Goal: Information Seeking & Learning: Learn about a topic

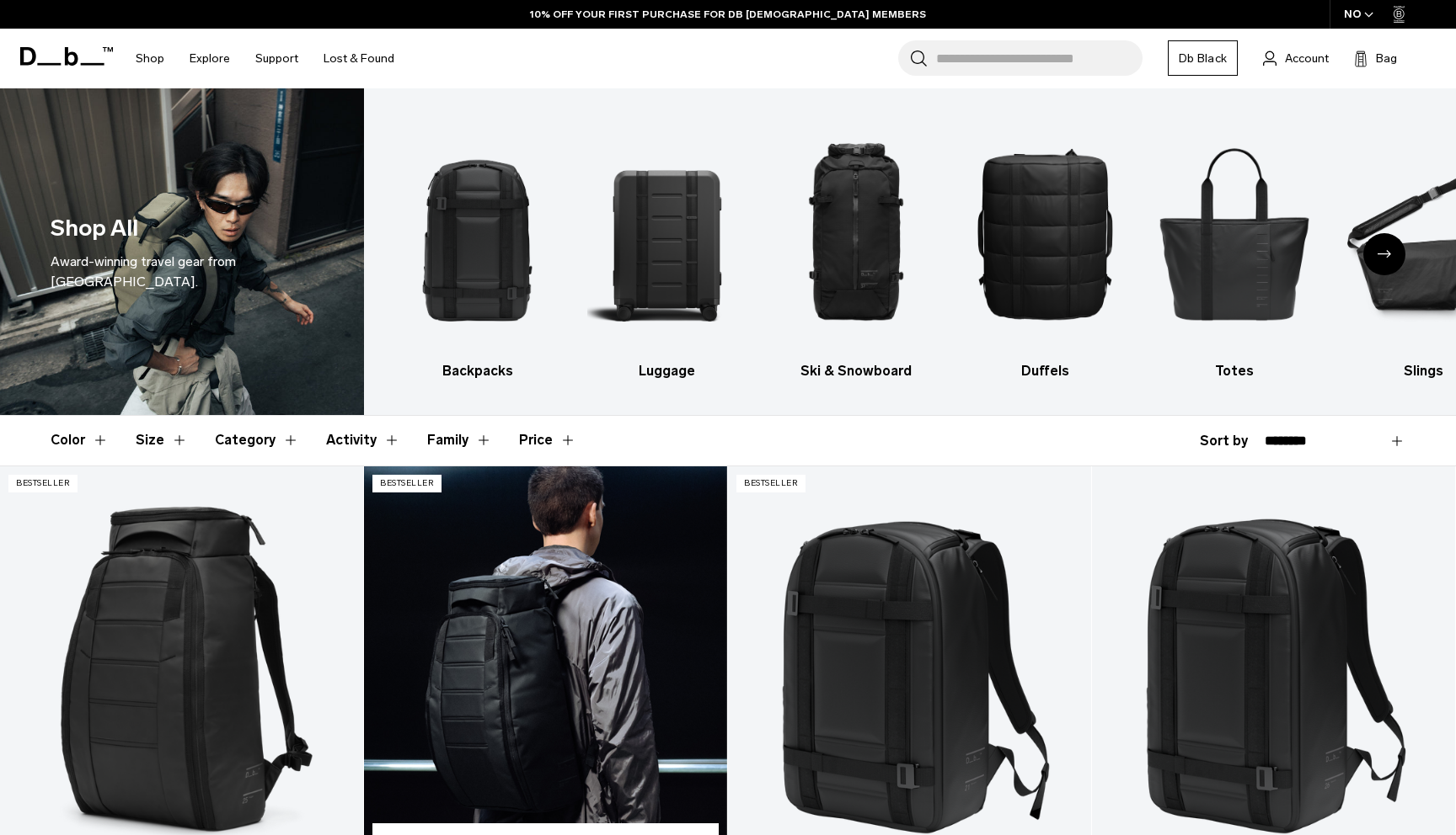
click at [391, 685] on link "Hugger Backpack 30L" at bounding box center [545, 668] width 363 height 404
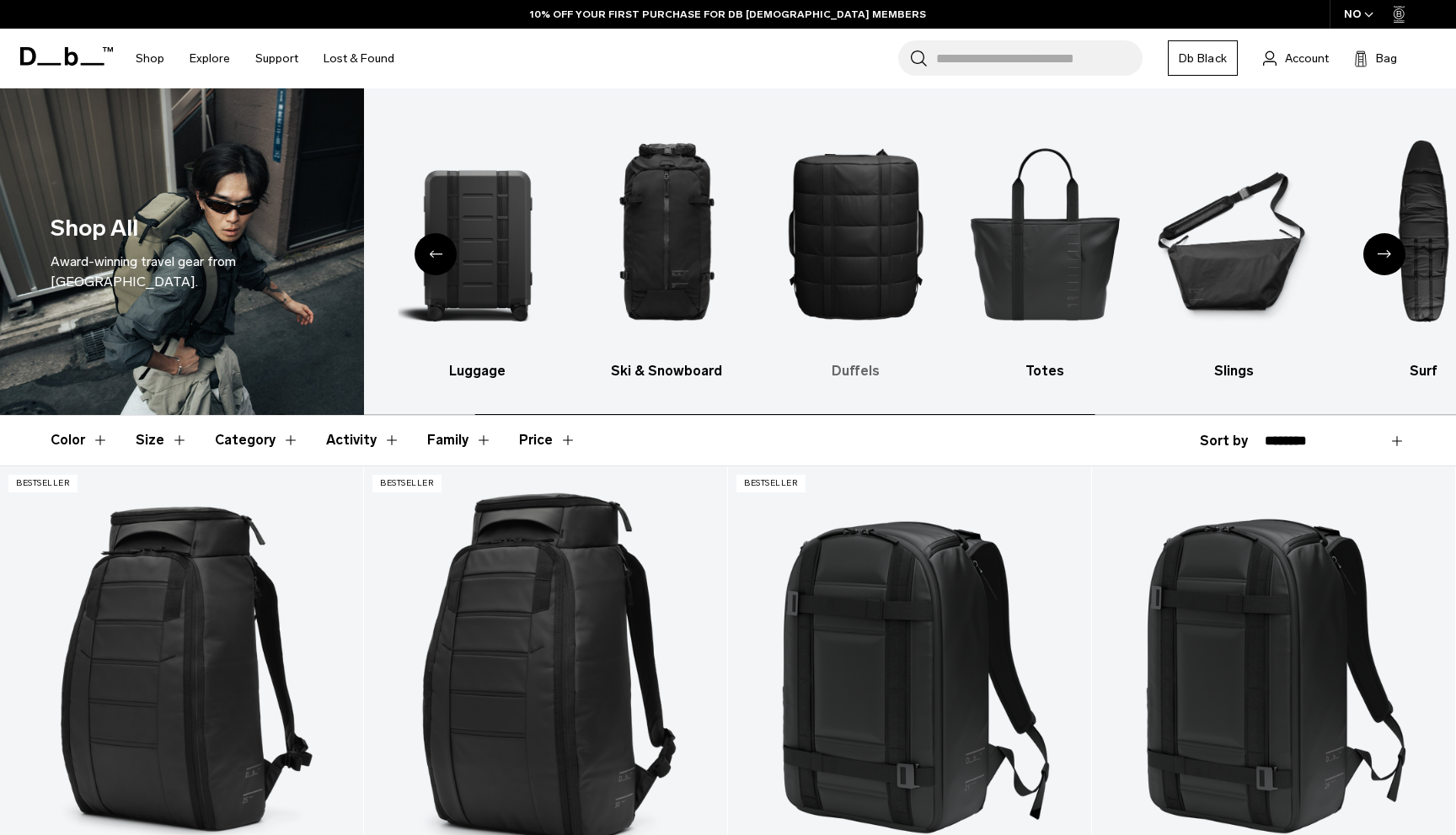
click at [920, 299] on img "4 / 10" at bounding box center [856, 233] width 160 height 240
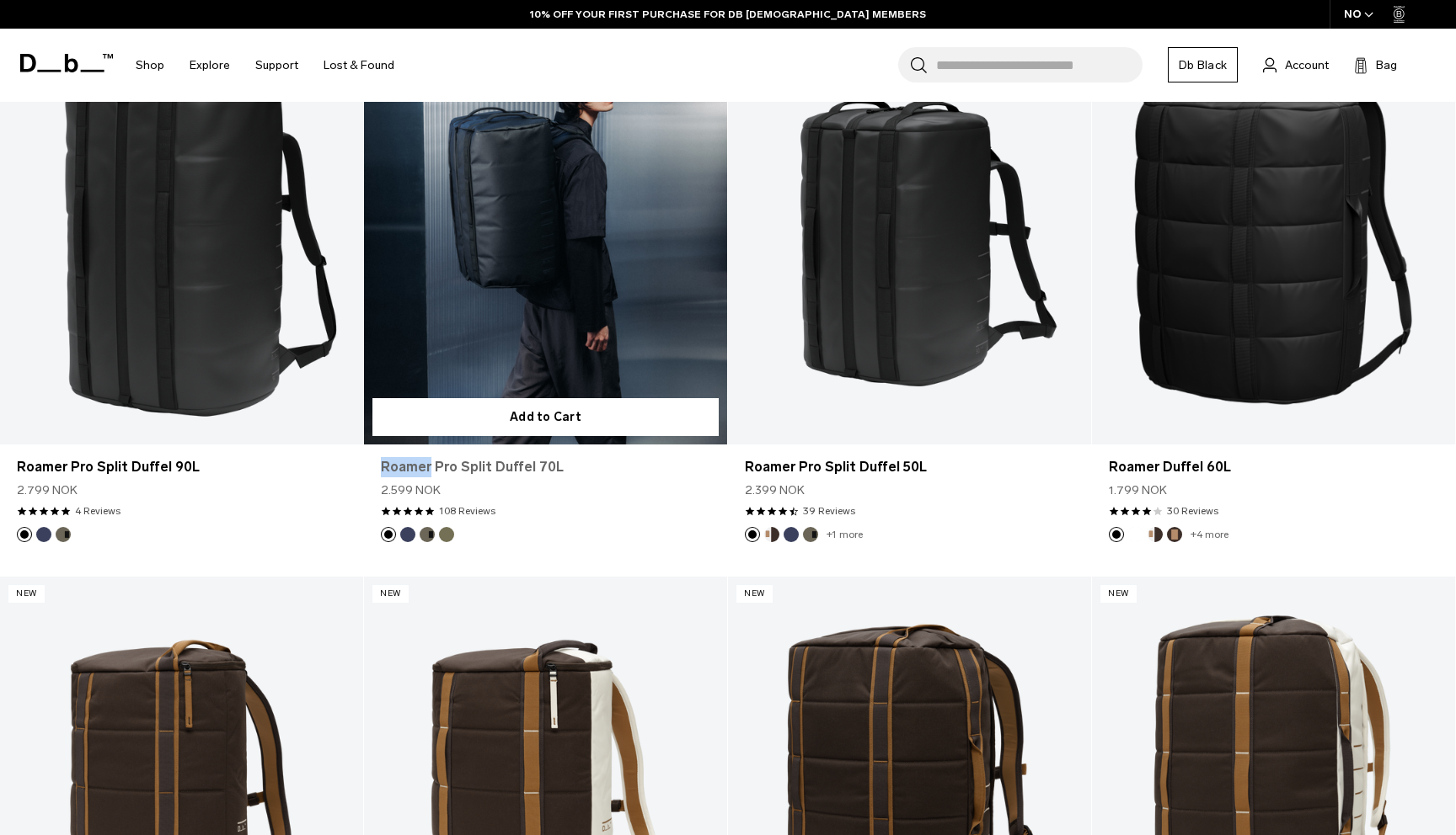
drag, startPoint x: 379, startPoint y: 466, endPoint x: 427, endPoint y: 470, distance: 48.2
click at [427, 470] on div "Roamer Pro Split Duffel 70L 2.599 NOK 4.8 star rating 108 Reviews" at bounding box center [545, 486] width 363 height 83
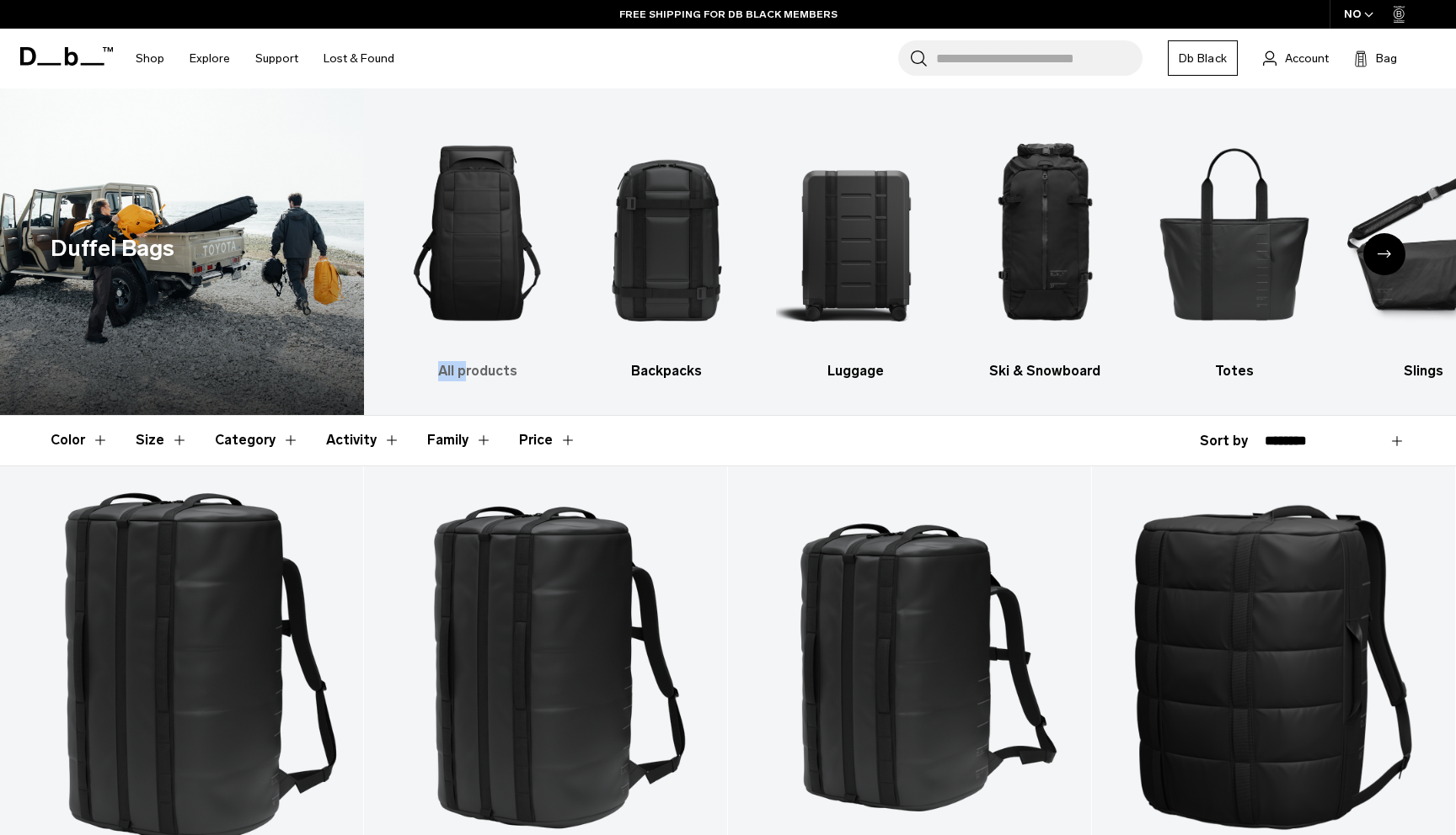
click at [463, 380] on div "All products Backpacks Luggage Ski & Snowboard Totes Slings Surf Skate Accessor…" at bounding box center [910, 251] width 1092 height 327
click at [462, 370] on h3 "All products" at bounding box center [478, 371] width 160 height 20
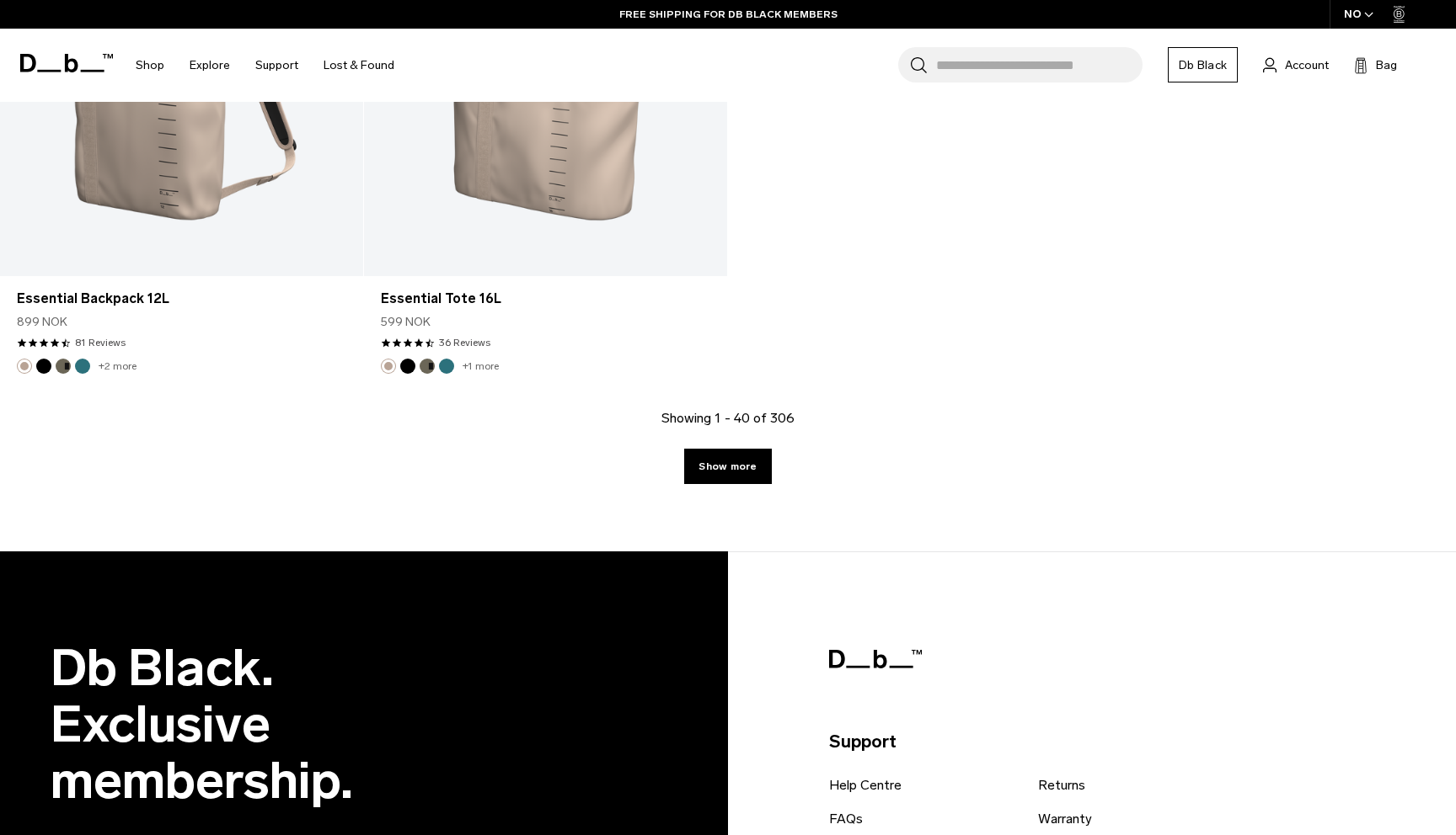
scroll to position [6486, 0]
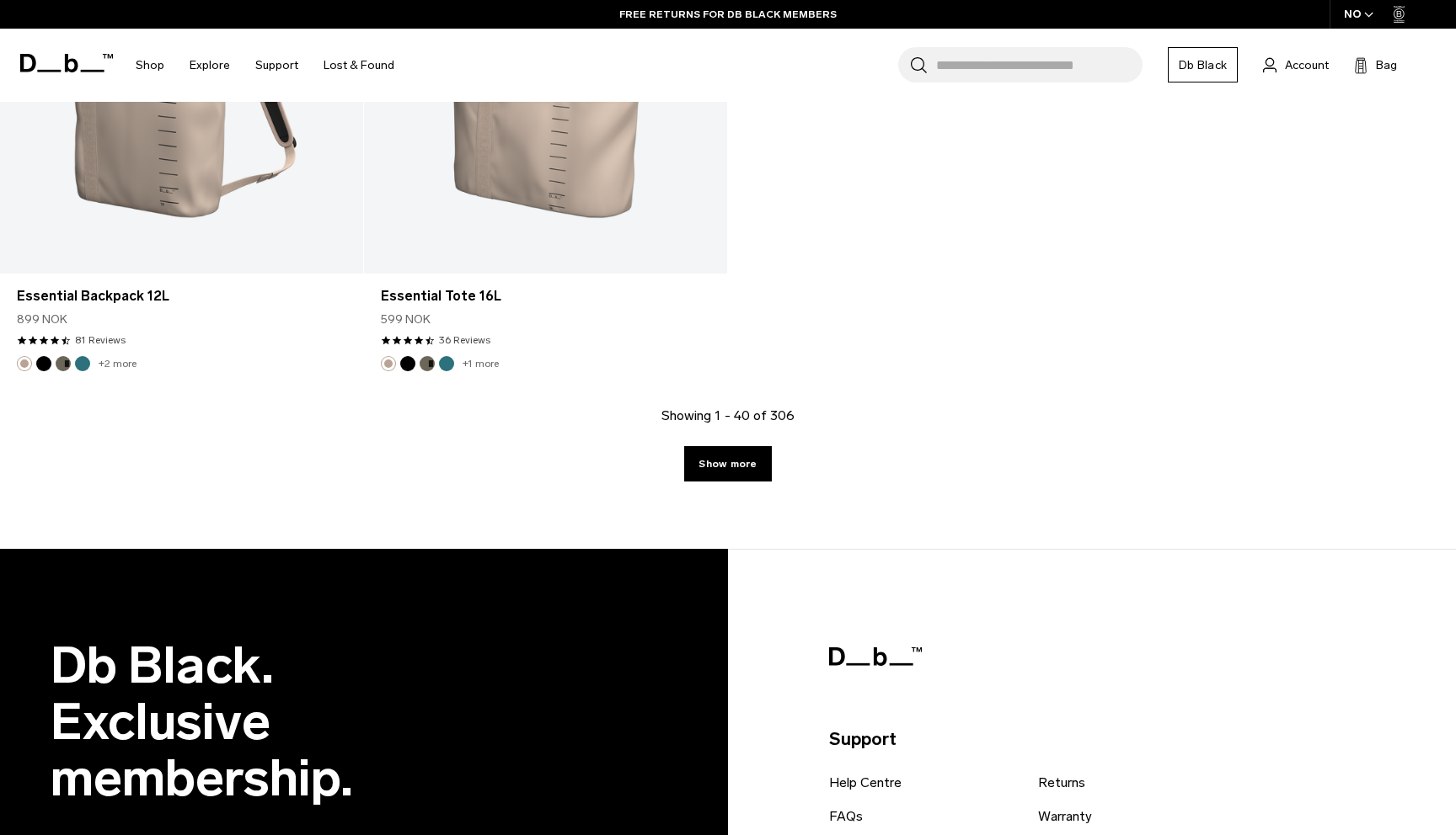
click at [750, 440] on div "Showing 1 - 40 of 306 Show more" at bounding box center [728, 477] width 1456 height 143
click at [744, 459] on link "Show more" at bounding box center [727, 464] width 86 height 35
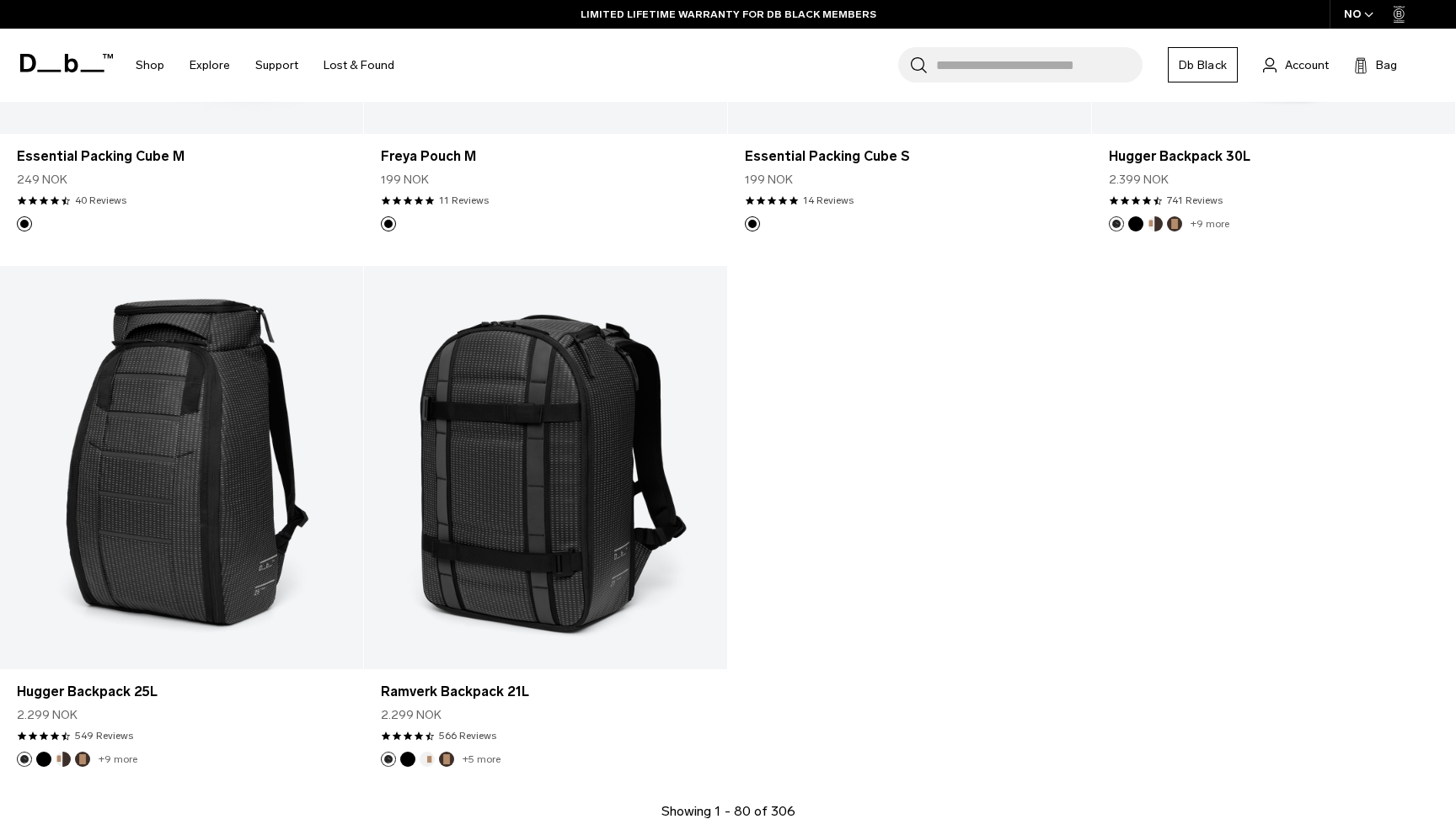
scroll to position [11722, 0]
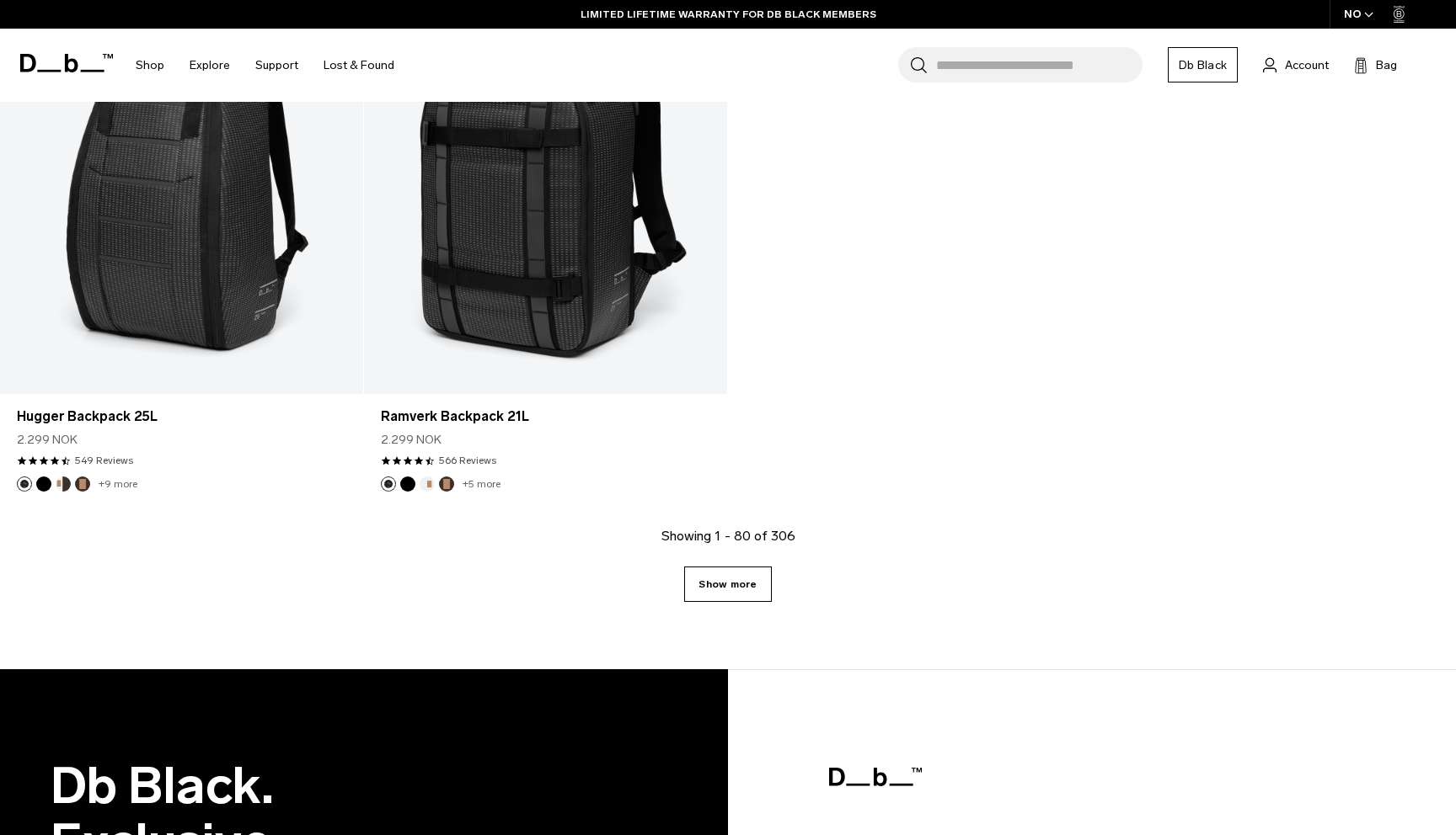
click at [728, 581] on link "Show more" at bounding box center [727, 584] width 86 height 35
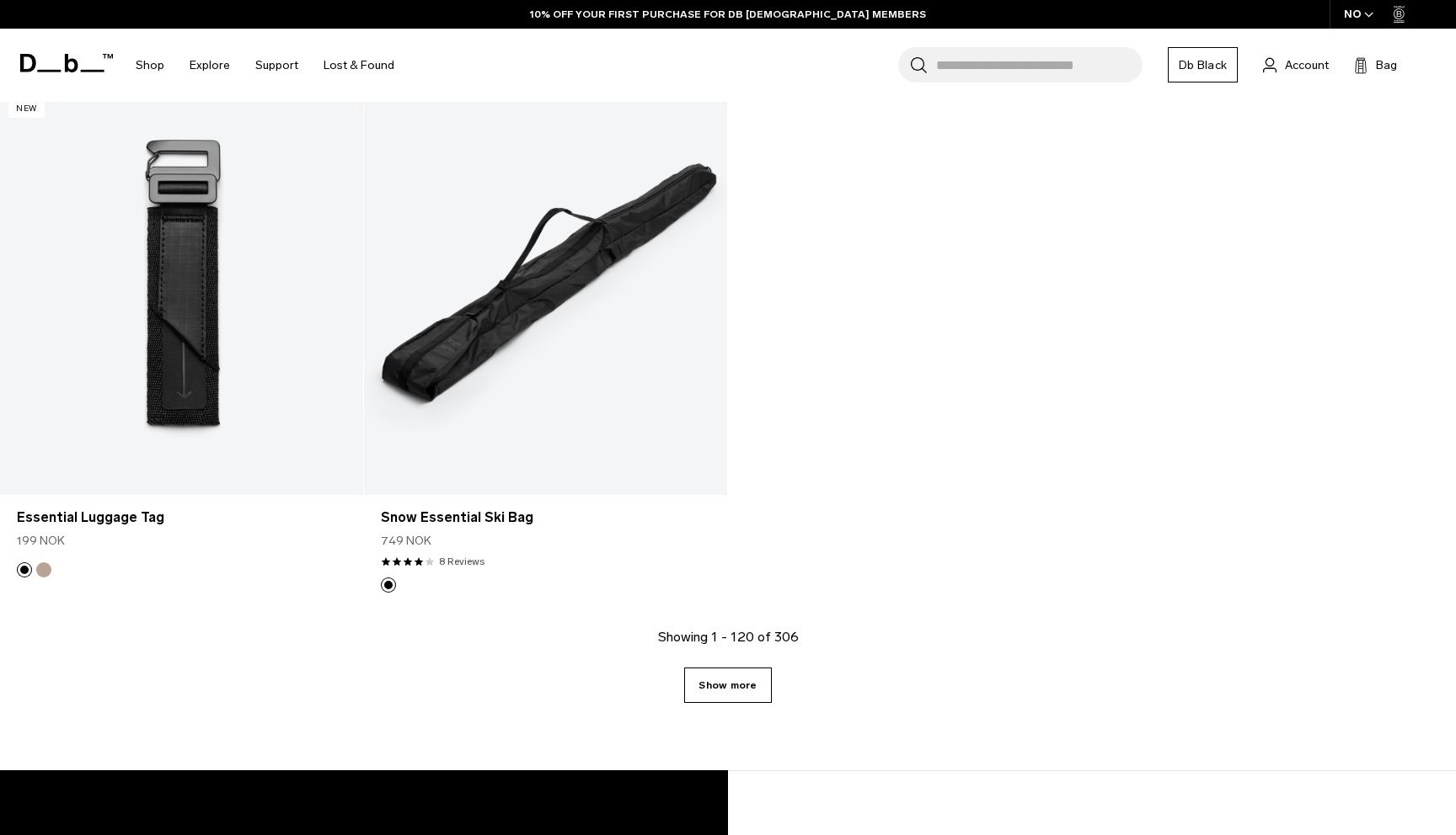
scroll to position [17042, 0]
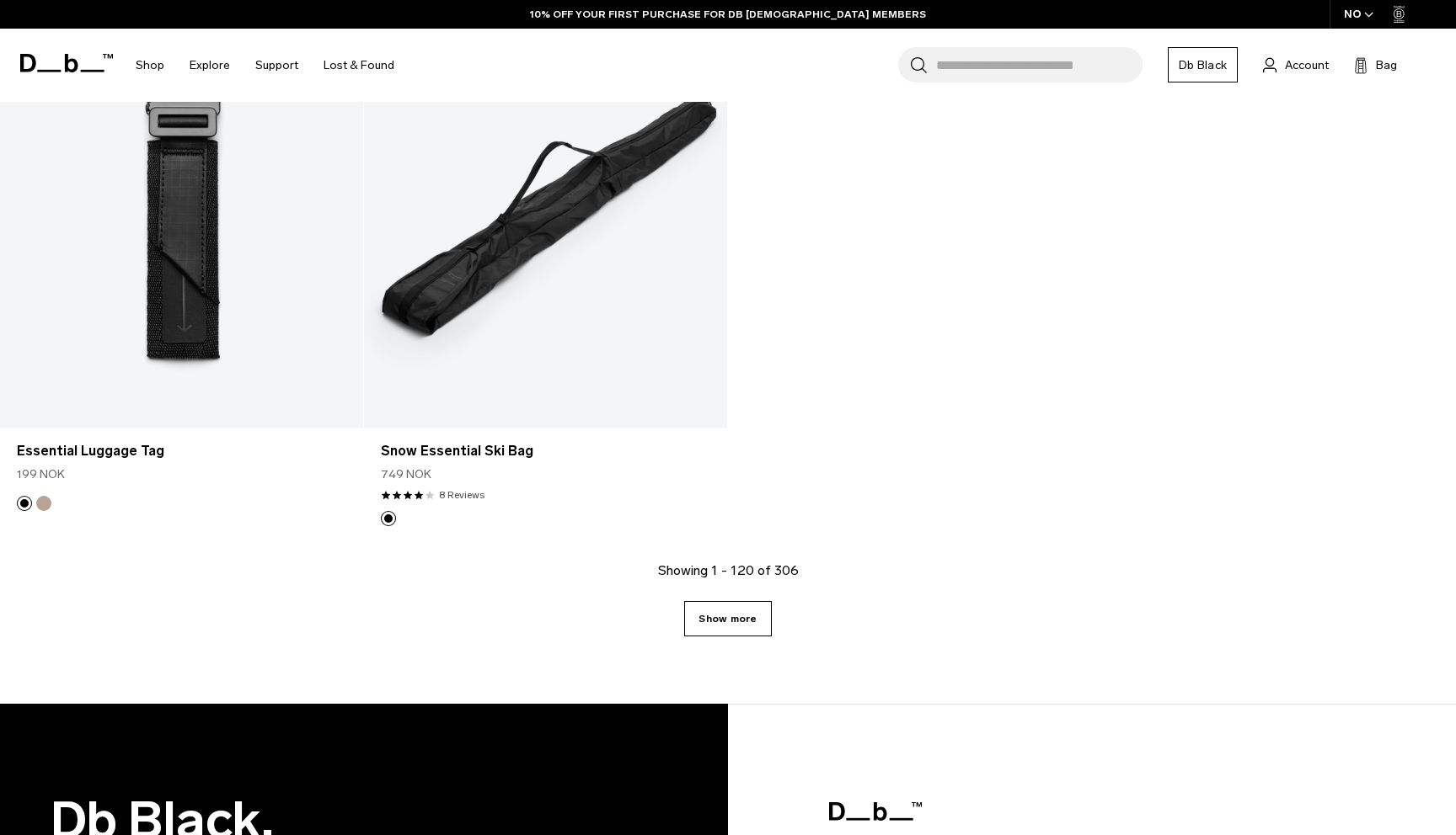
click at [723, 620] on link "Show more" at bounding box center [727, 619] width 86 height 35
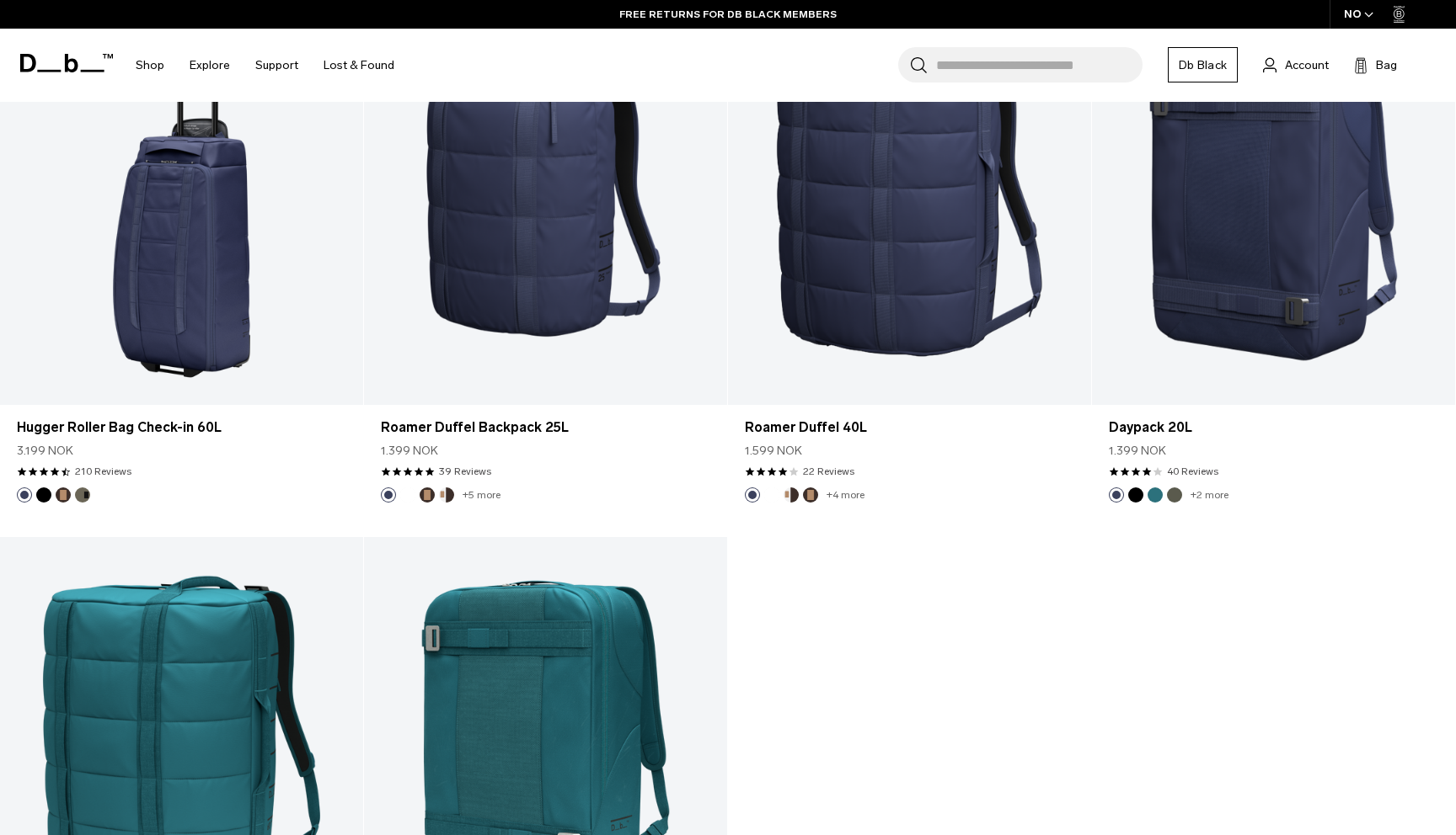
scroll to position [22264, 0]
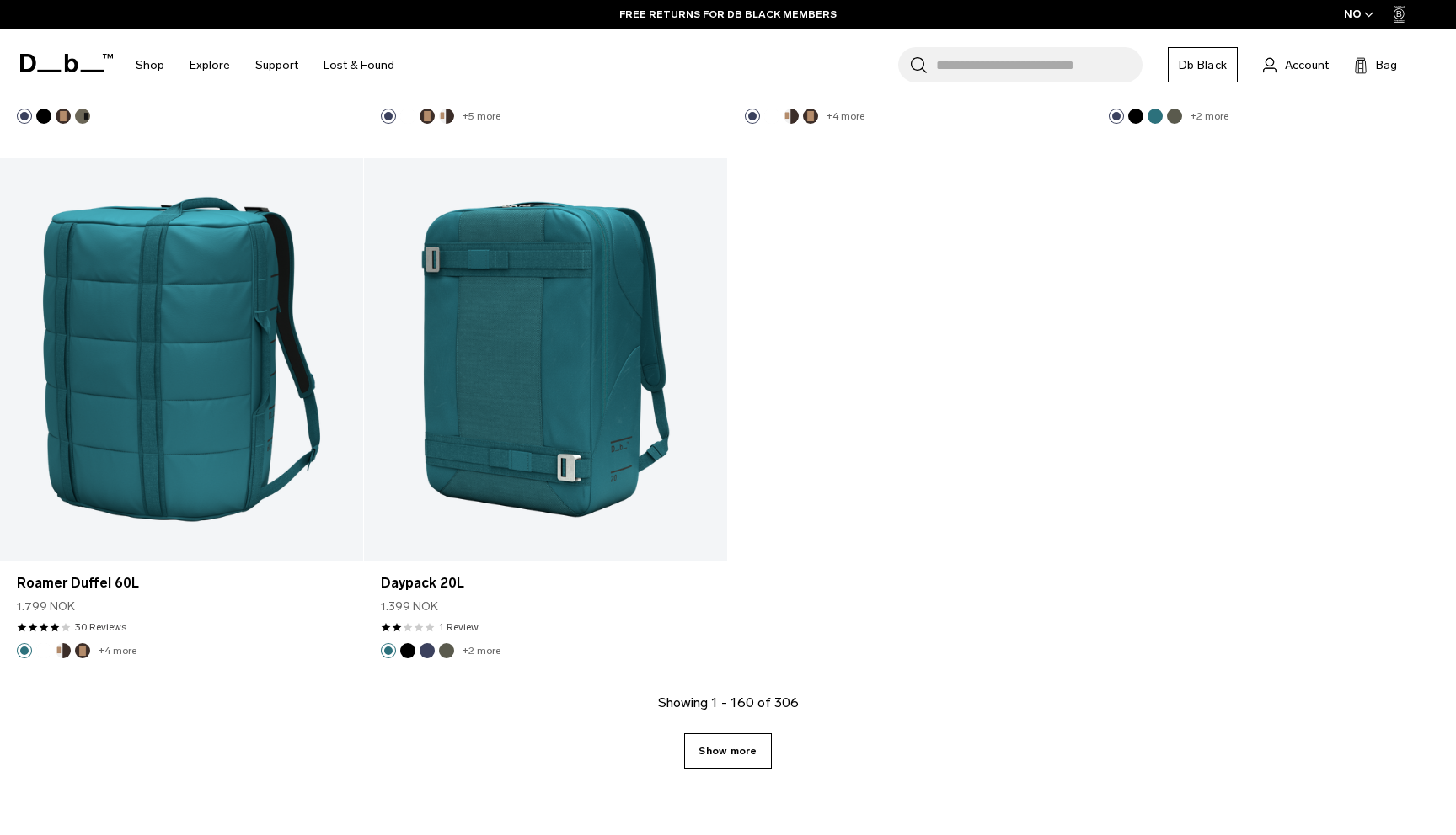
click at [739, 748] on link "Show more" at bounding box center [727, 750] width 86 height 35
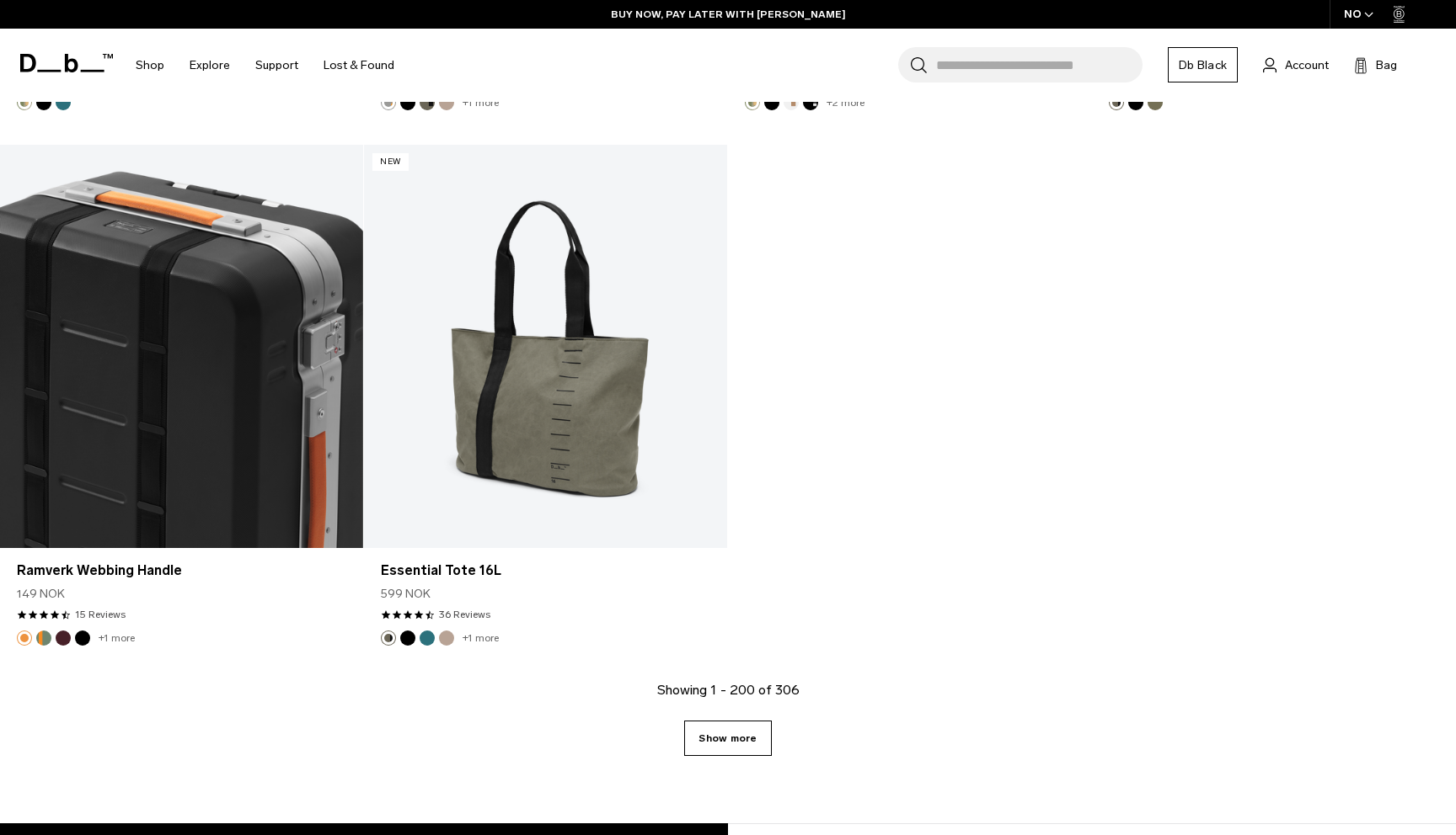
scroll to position [28104, 0]
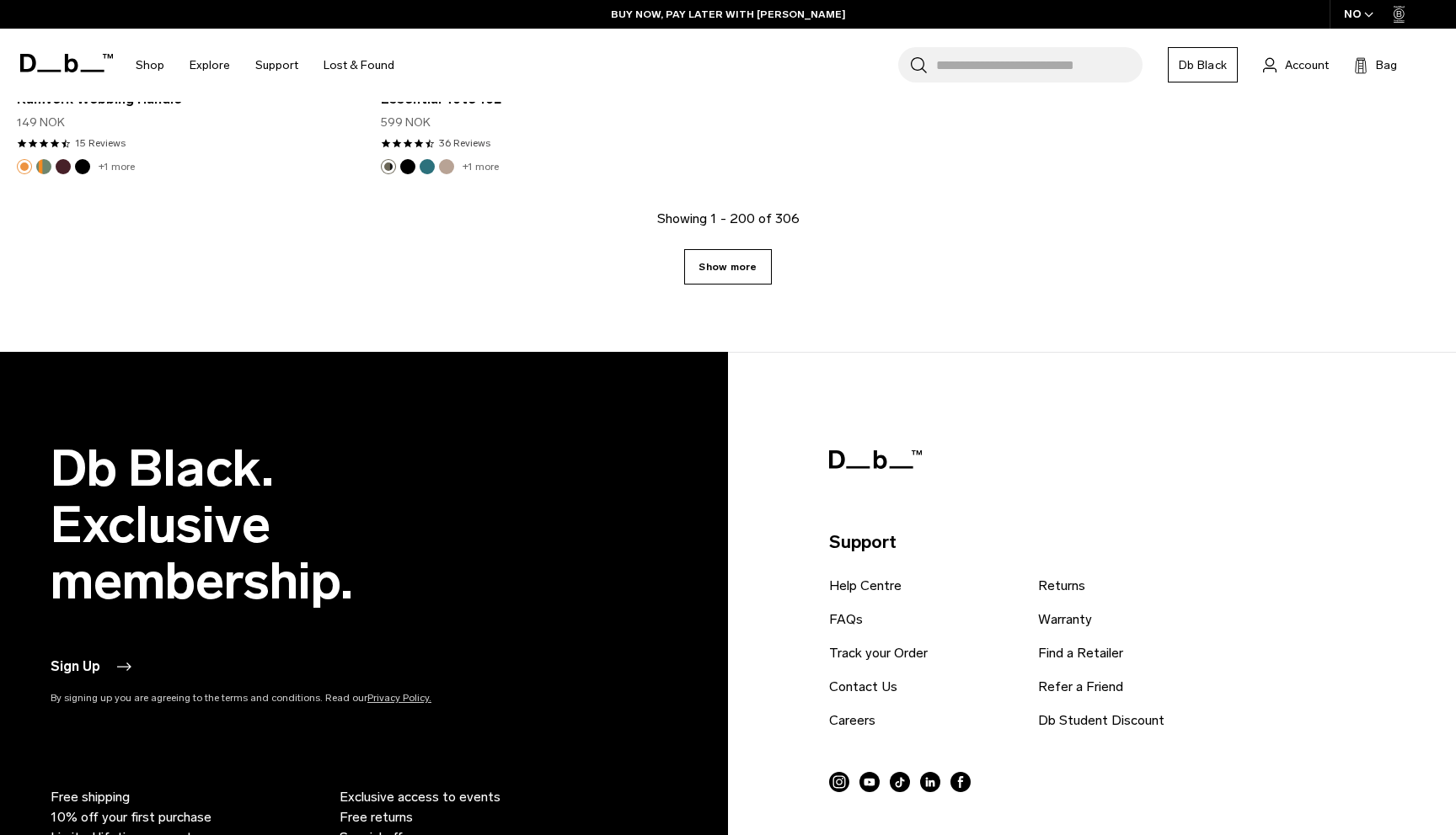
click at [751, 280] on link "Show more" at bounding box center [727, 267] width 86 height 35
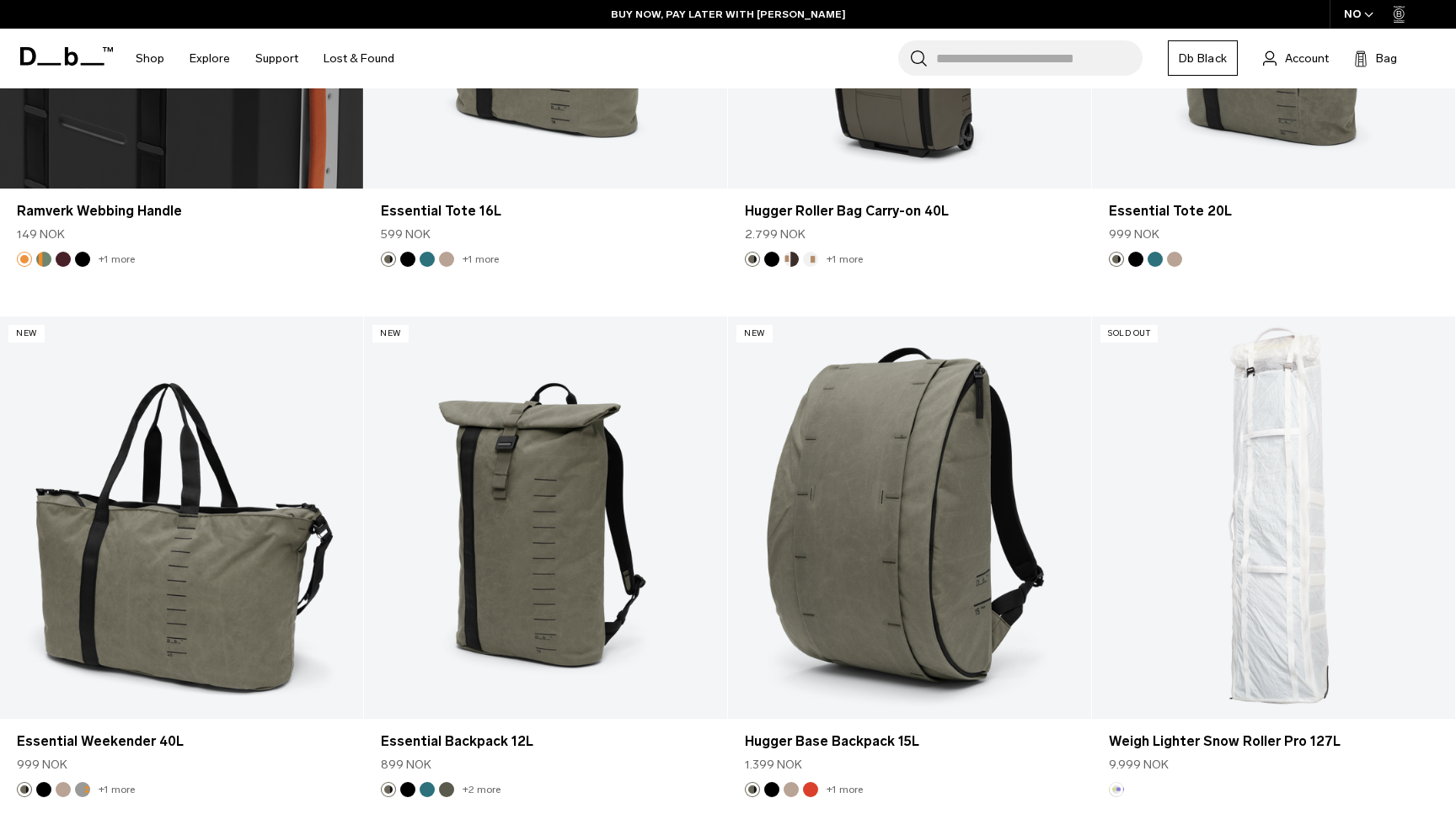
scroll to position [27992, 0]
